Goal: Transaction & Acquisition: Download file/media

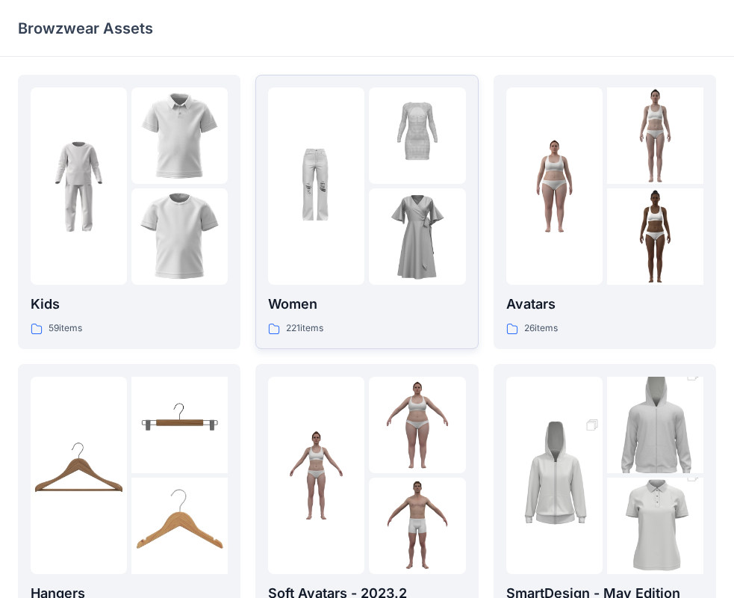
click at [385, 227] on div at bounding box center [417, 236] width 96 height 96
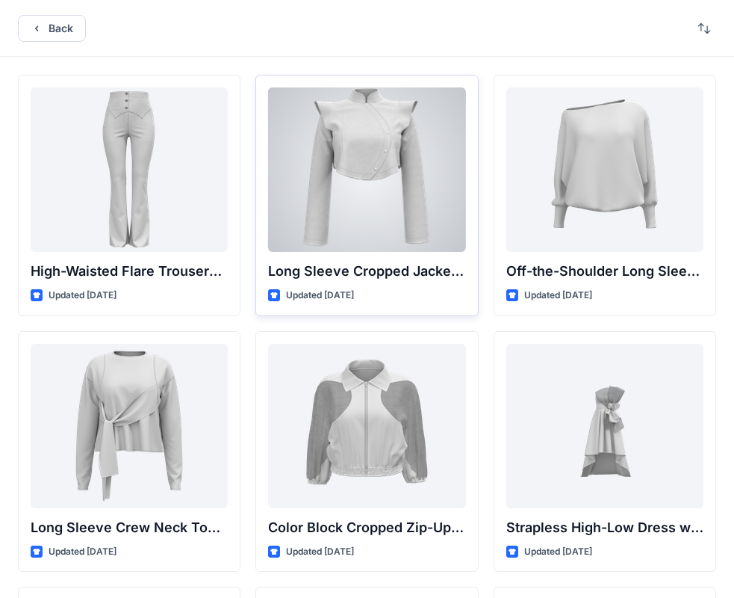
click at [382, 170] on div at bounding box center [366, 169] width 197 height 164
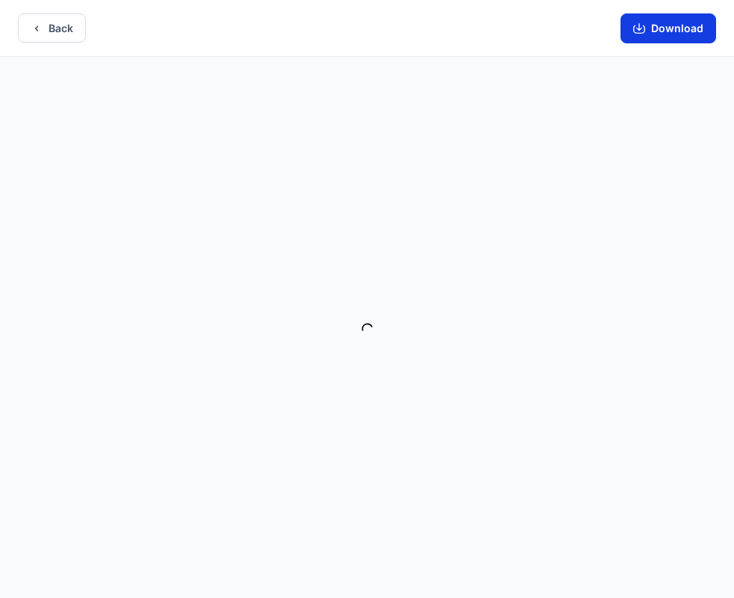
click at [675, 24] on button "Download" at bounding box center [669, 28] width 96 height 30
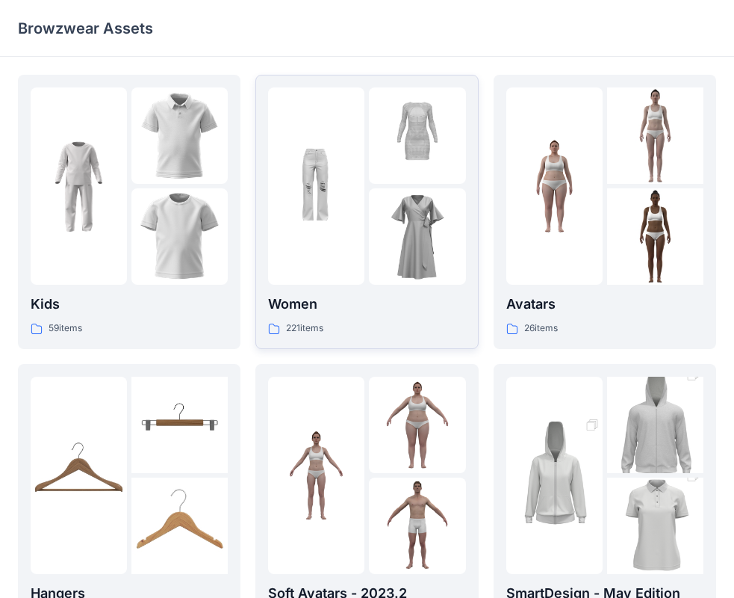
click at [400, 246] on div at bounding box center [417, 236] width 96 height 96
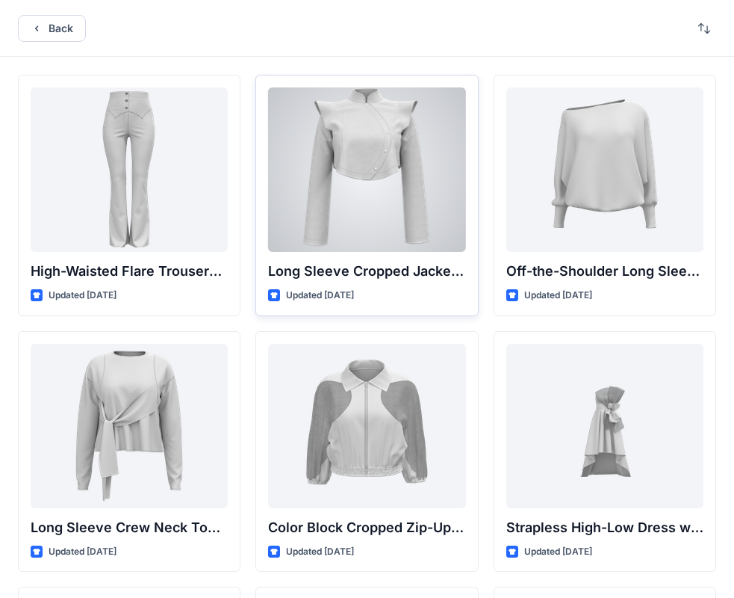
click at [369, 181] on div at bounding box center [366, 169] width 197 height 164
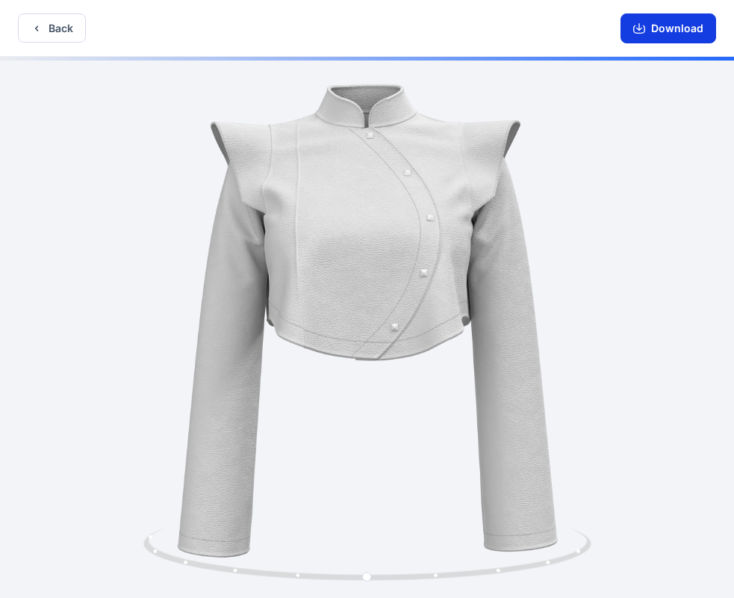
click at [645, 37] on button "Download" at bounding box center [669, 28] width 96 height 30
